Goal: Browse casually

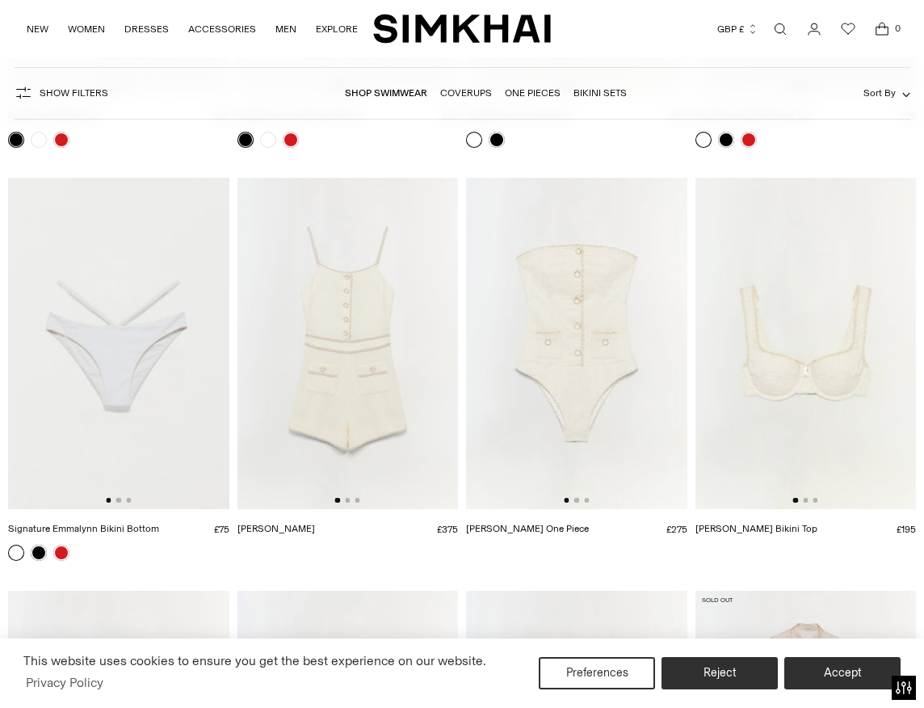
scroll to position [470, 0]
click at [376, 401] on img at bounding box center [348, 341] width 221 height 331
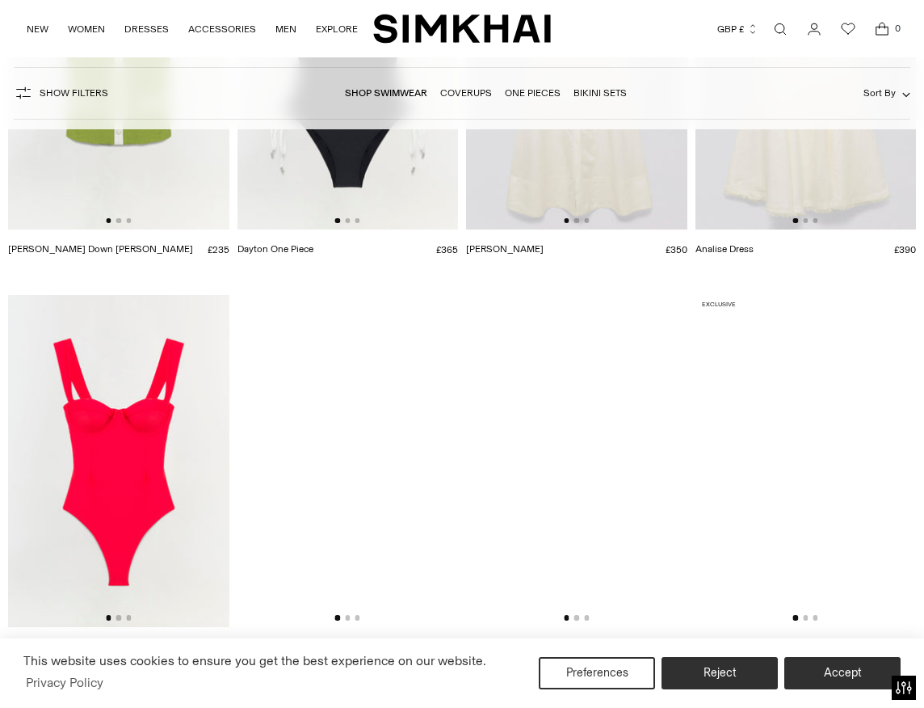
scroll to position [2385, 0]
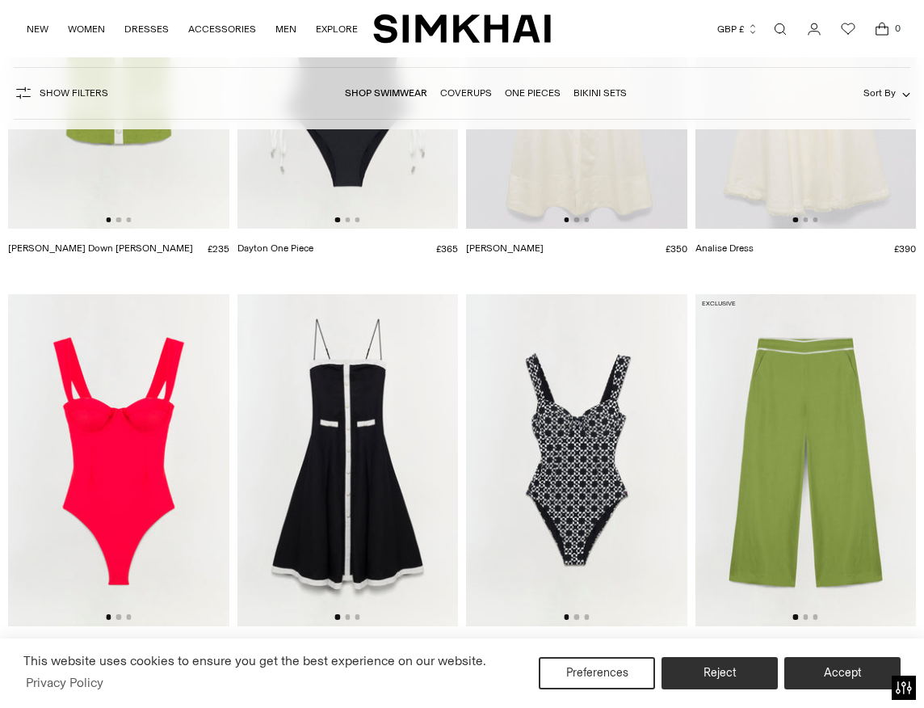
click at [600, 467] on img at bounding box center [576, 459] width 221 height 331
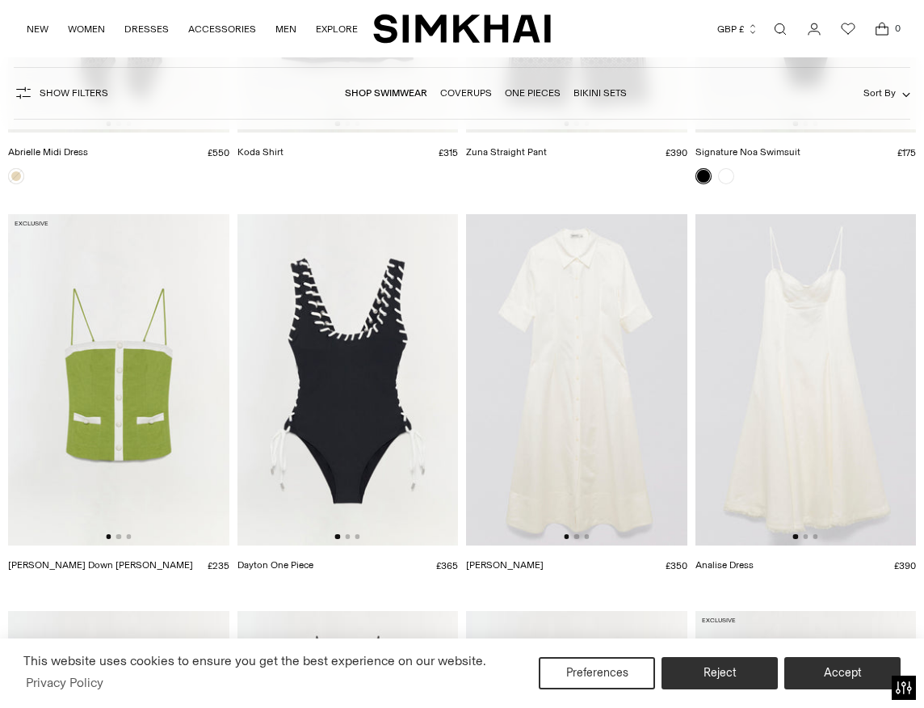
scroll to position [2064, 0]
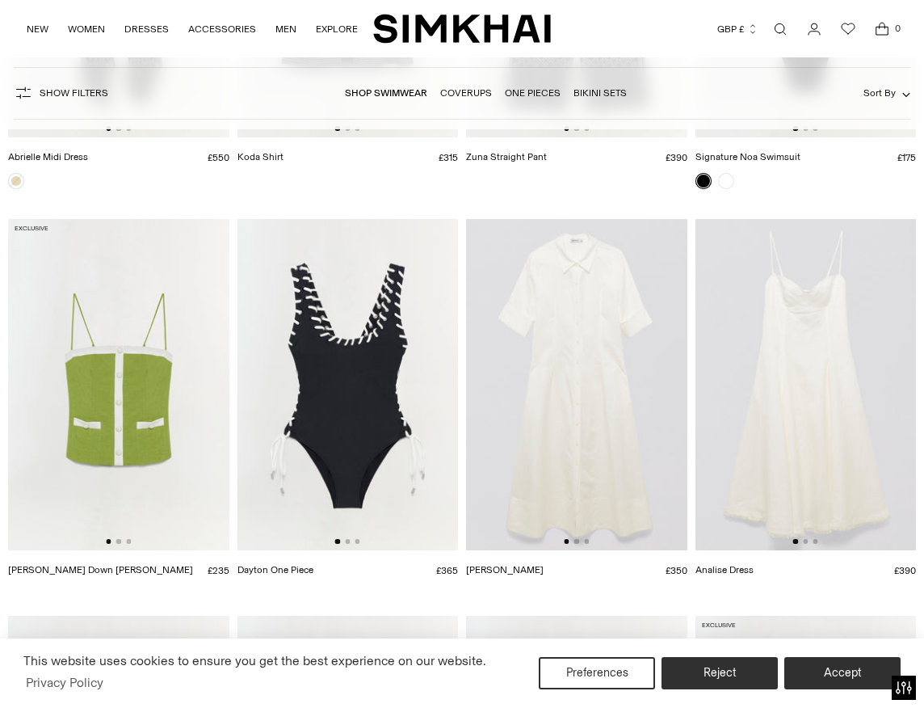
click at [604, 462] on img at bounding box center [576, 384] width 221 height 331
click at [342, 349] on img at bounding box center [348, 384] width 221 height 331
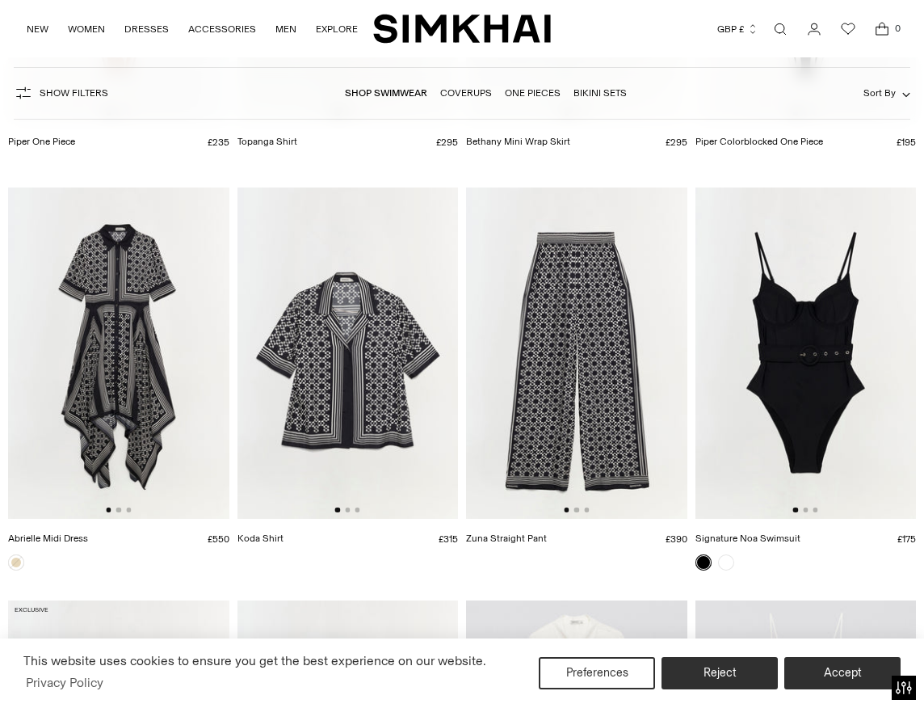
scroll to position [1673, 0]
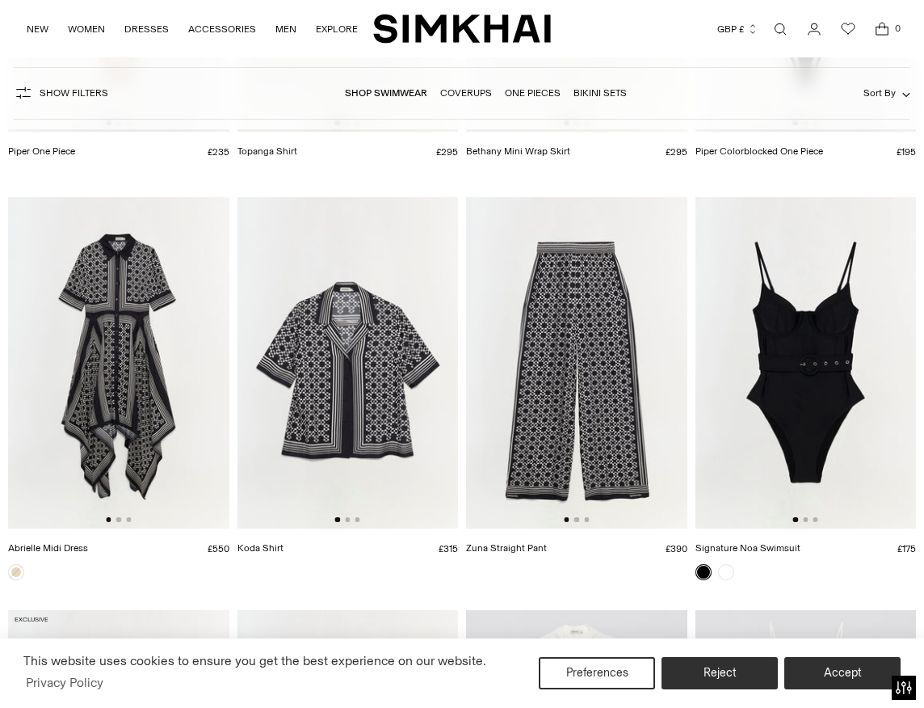
click at [309, 367] on img at bounding box center [348, 362] width 221 height 331
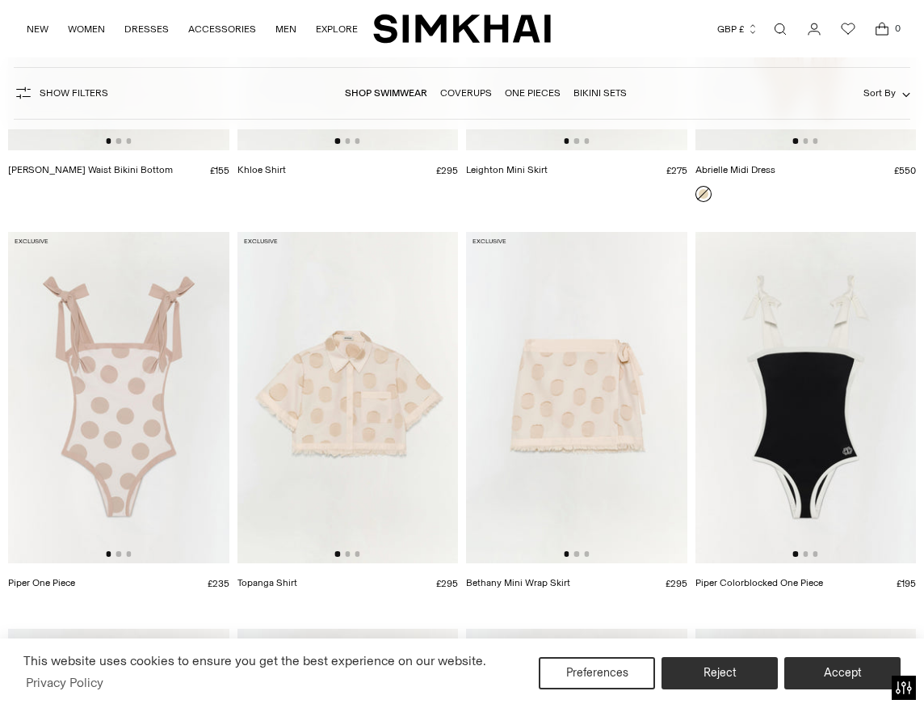
scroll to position [1233, 0]
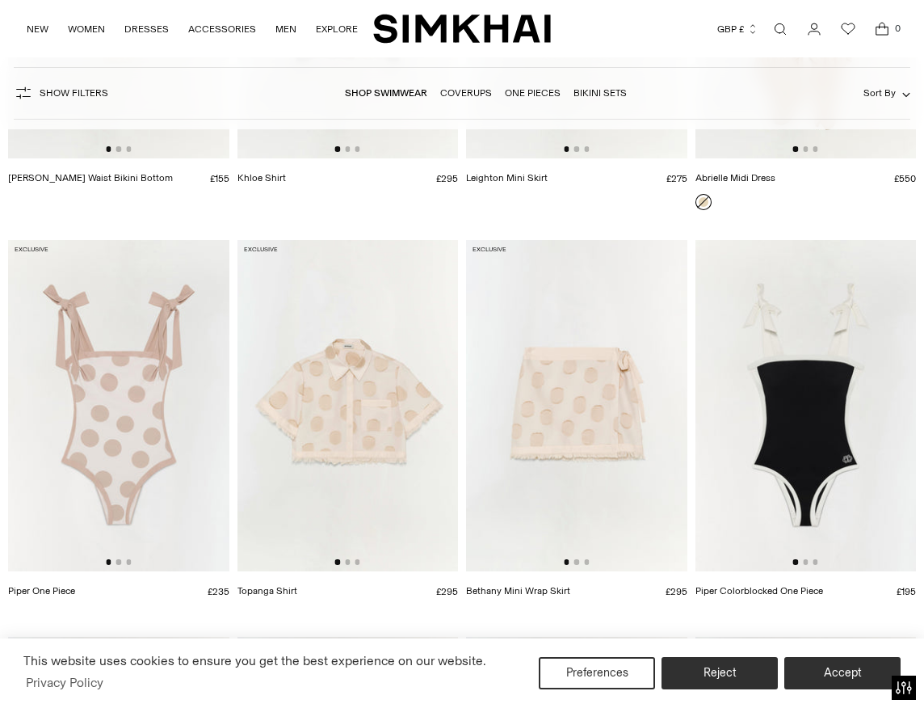
click at [122, 427] on img at bounding box center [118, 405] width 221 height 331
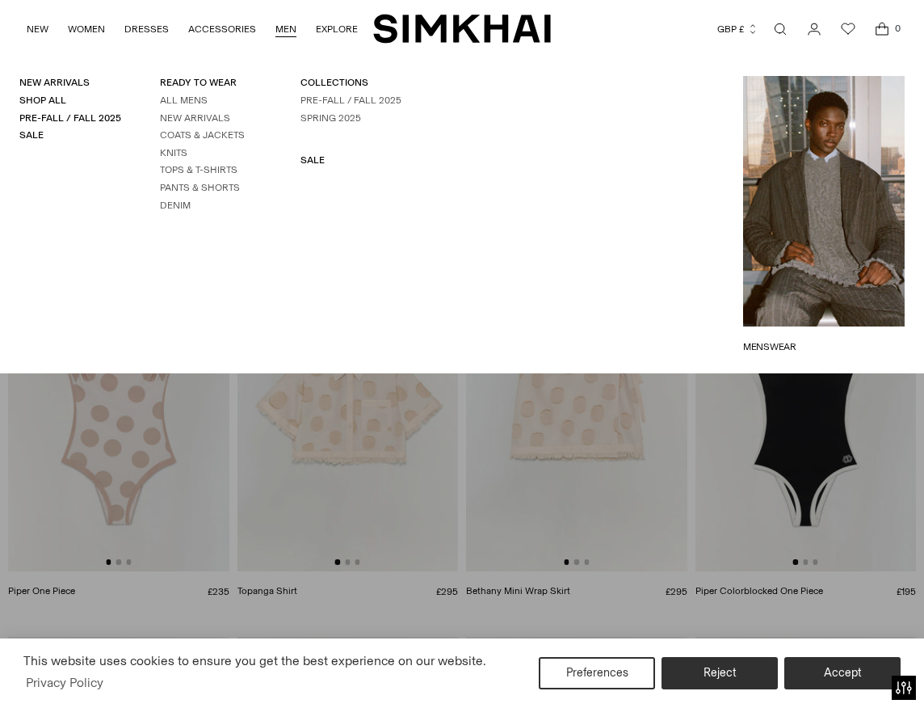
click at [279, 23] on link "MEN" at bounding box center [286, 29] width 21 height 36
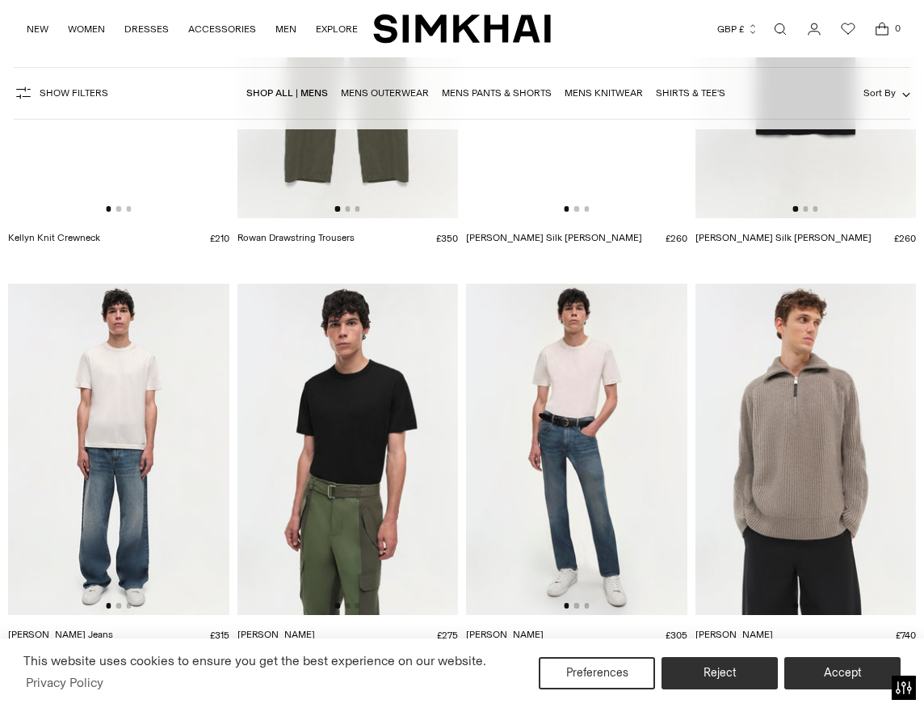
scroll to position [3159, 0]
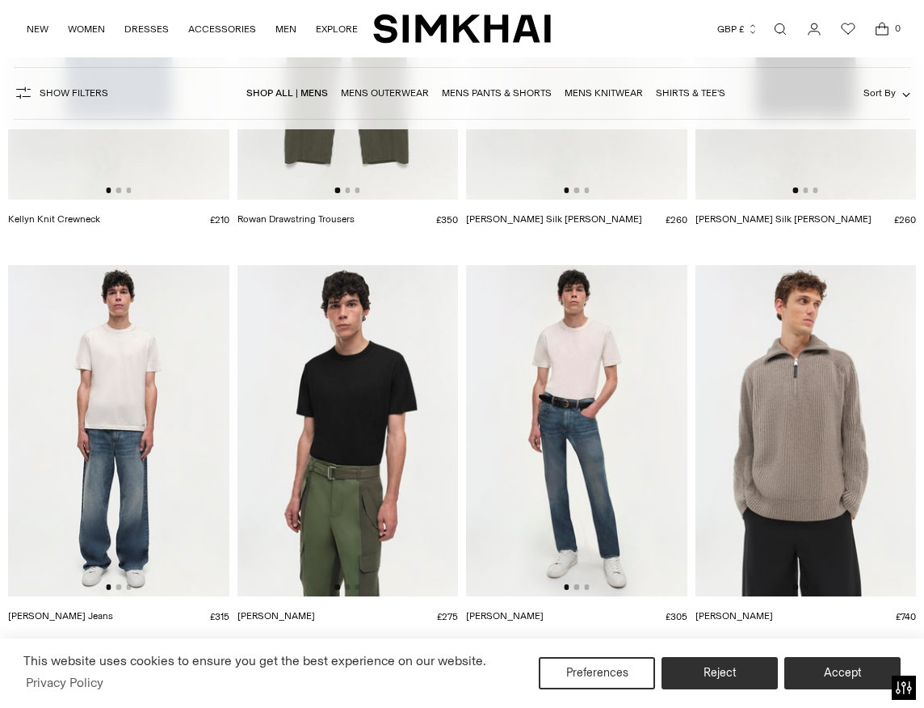
click at [823, 501] on img at bounding box center [806, 430] width 221 height 331
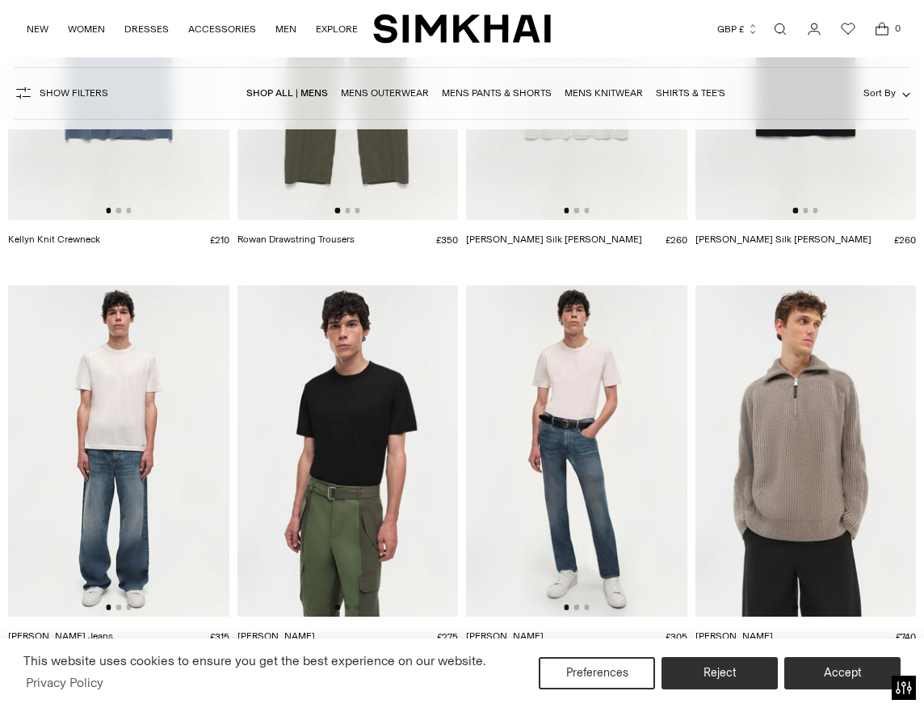
scroll to position [2750, 0]
